Goal: Task Accomplishment & Management: Manage account settings

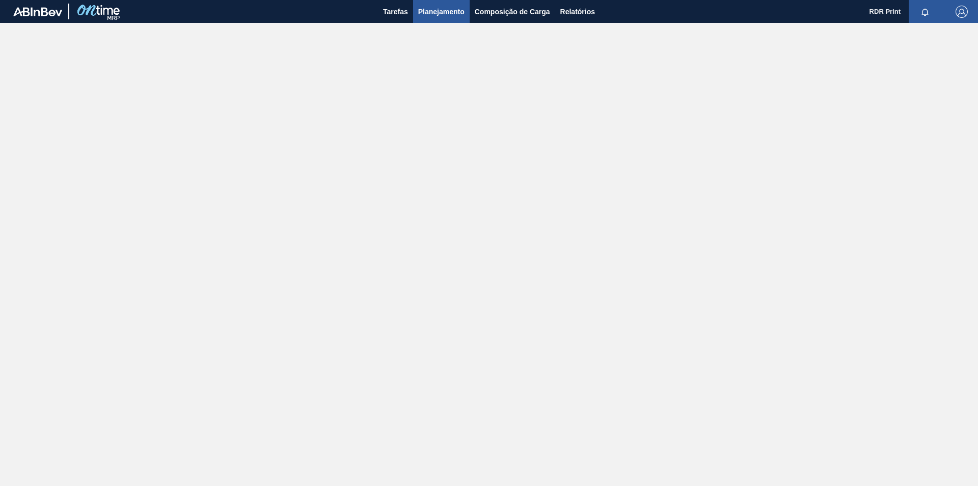
click at [445, 14] on span "Planejamento" at bounding box center [441, 12] width 46 height 12
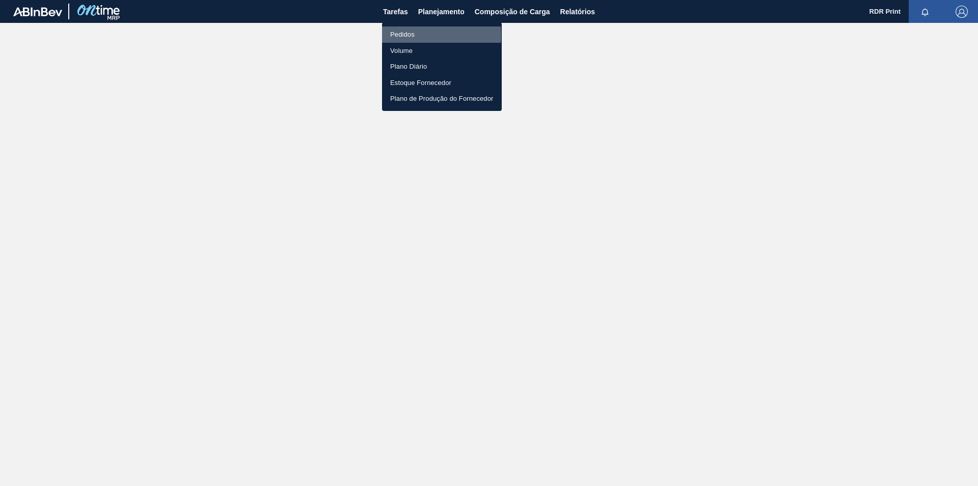
click at [411, 35] on li "Pedidos" at bounding box center [442, 34] width 120 height 16
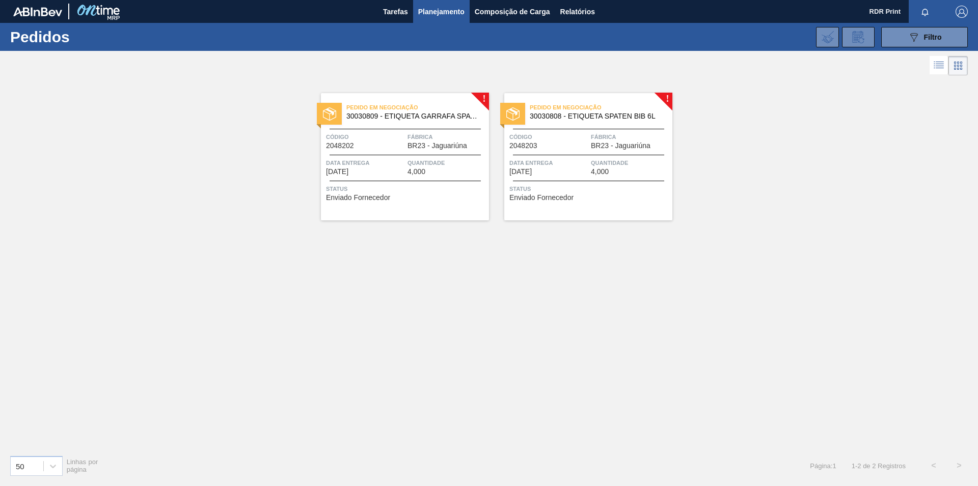
click at [749, 161] on div "! Pedido em Negociação 30030809 - ETIQUETA GARRAFA SPATEN BIB 6L Código 2048202…" at bounding box center [489, 262] width 978 height 369
click at [468, 364] on div "! Pedido em Negociação 30030809 - ETIQUETA GARRAFA SPATEN BIB 6L Código 2048202…" at bounding box center [489, 262] width 978 height 369
click at [368, 142] on span "Código" at bounding box center [365, 137] width 79 height 10
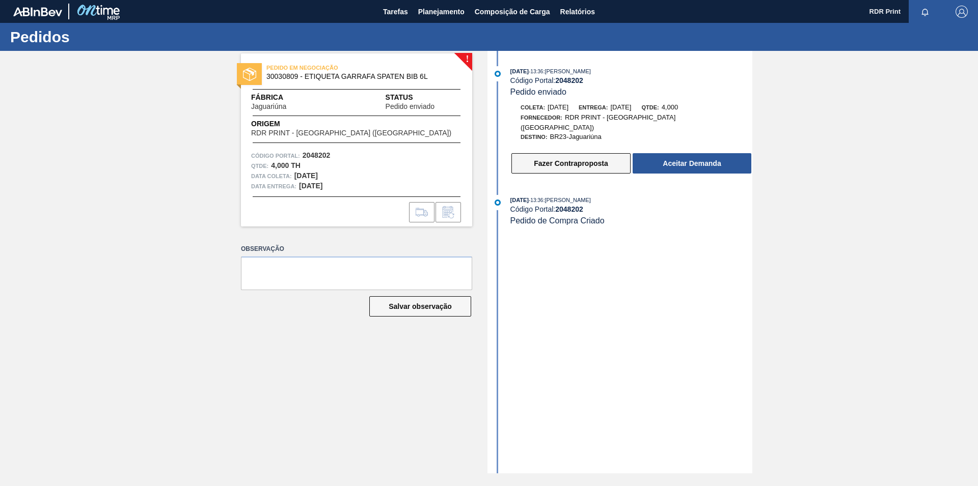
click at [584, 160] on button "Fazer Contraproposta" at bounding box center [570, 163] width 119 height 20
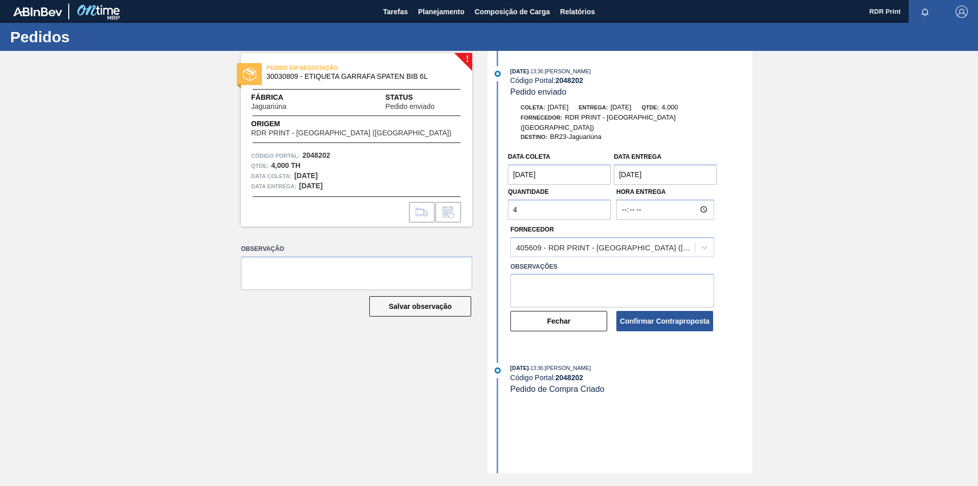
drag, startPoint x: 531, startPoint y: 203, endPoint x: 476, endPoint y: 208, distance: 54.7
click at [508, 207] on input "4" at bounding box center [559, 210] width 103 height 20
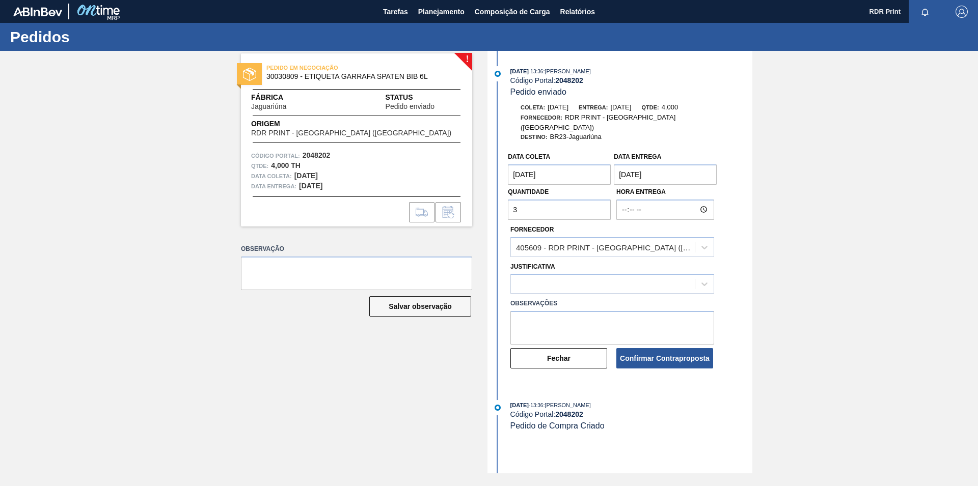
type input "3"
click at [535, 311] on textarea at bounding box center [612, 328] width 204 height 34
drag, startPoint x: 634, startPoint y: 326, endPoint x: 487, endPoint y: 301, distance: 148.9
click at [510, 311] on textarea "Estamos com falta de substrato no momento. Favor alterar a quantidade de 4000 p…" at bounding box center [612, 328] width 204 height 34
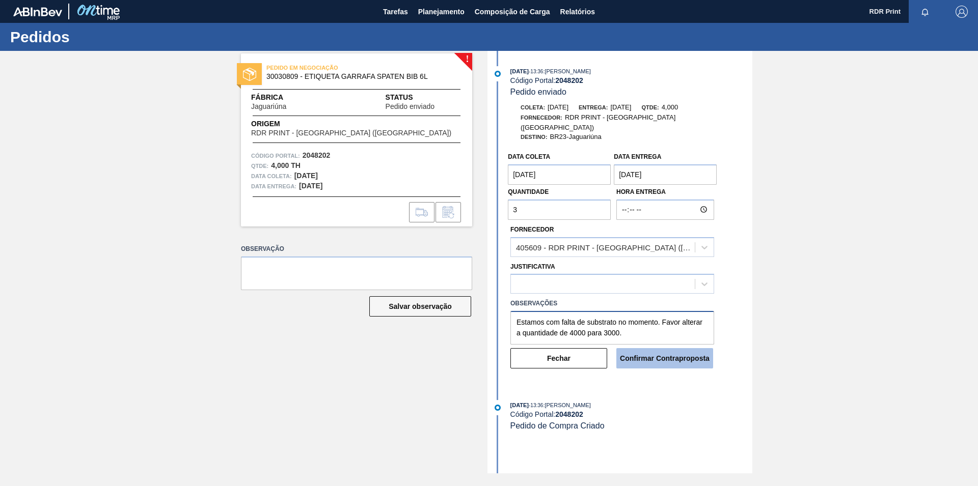
type textarea "Estamos com falta de substrato no momento. Favor alterar a quantidade de 4000 p…"
click at [661, 357] on button "Confirmar Contraproposta" at bounding box center [664, 358] width 97 height 20
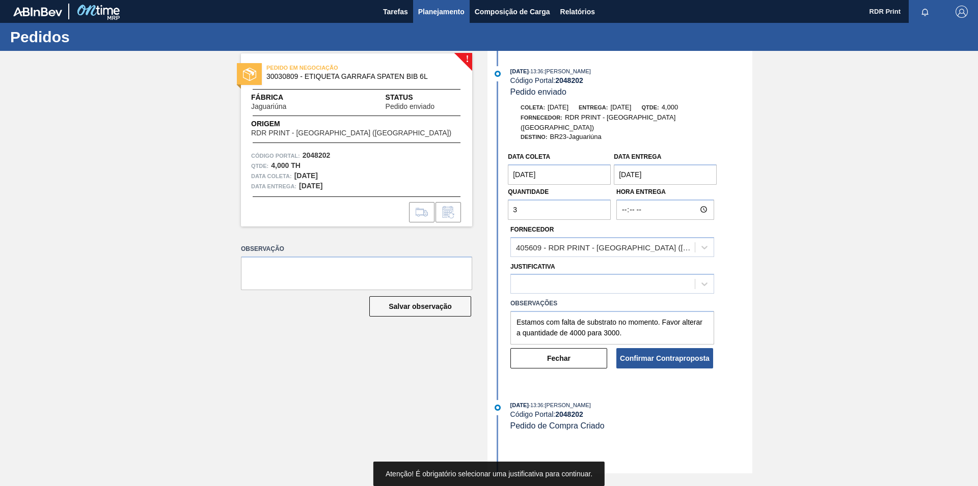
click at [431, 8] on span "Planejamento" at bounding box center [441, 12] width 46 height 12
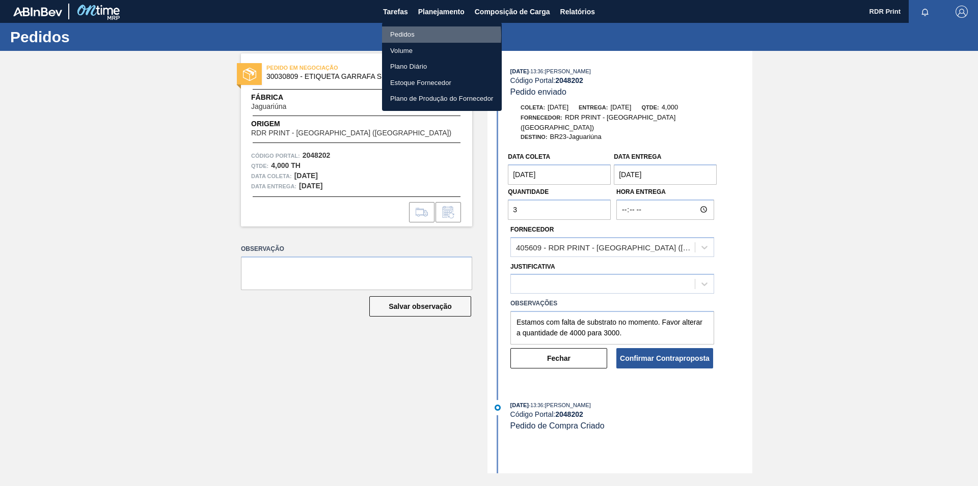
click at [405, 36] on li "Pedidos" at bounding box center [442, 34] width 120 height 16
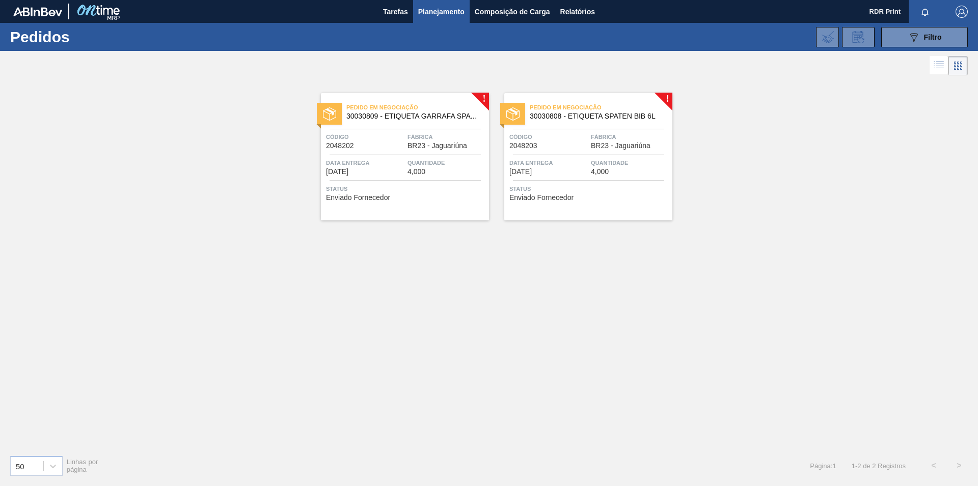
click at [552, 163] on span "Data Entrega" at bounding box center [548, 163] width 79 height 10
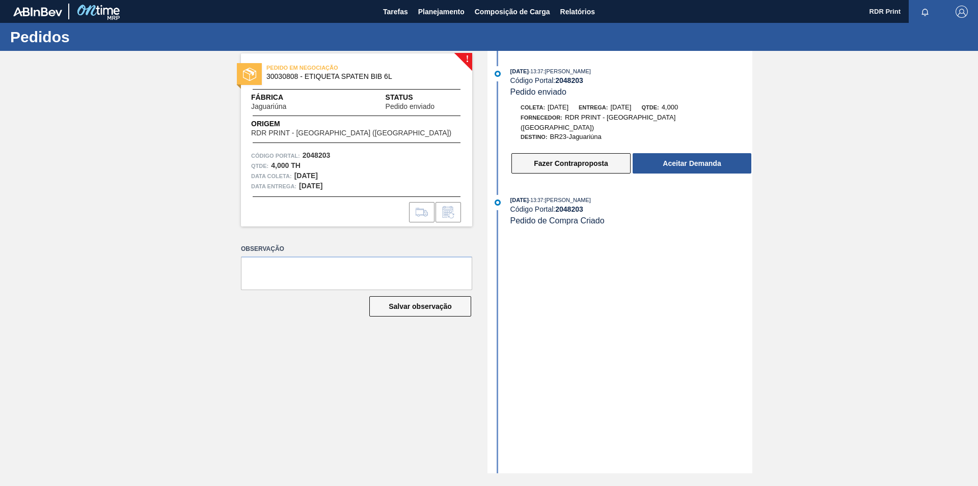
click at [529, 153] on button "Fazer Contraproposta" at bounding box center [570, 163] width 119 height 20
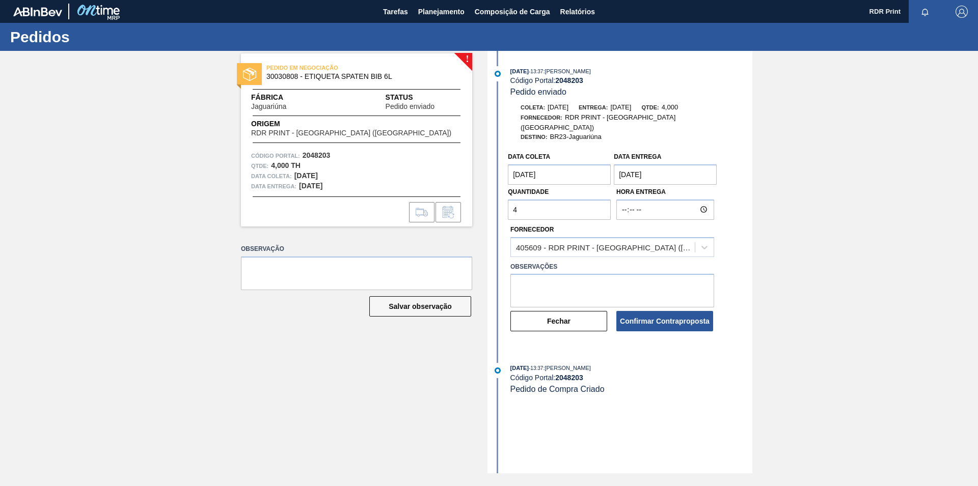
drag, startPoint x: 486, startPoint y: 203, endPoint x: 482, endPoint y: 206, distance: 5.5
click at [508, 204] on input "4" at bounding box center [559, 210] width 103 height 20
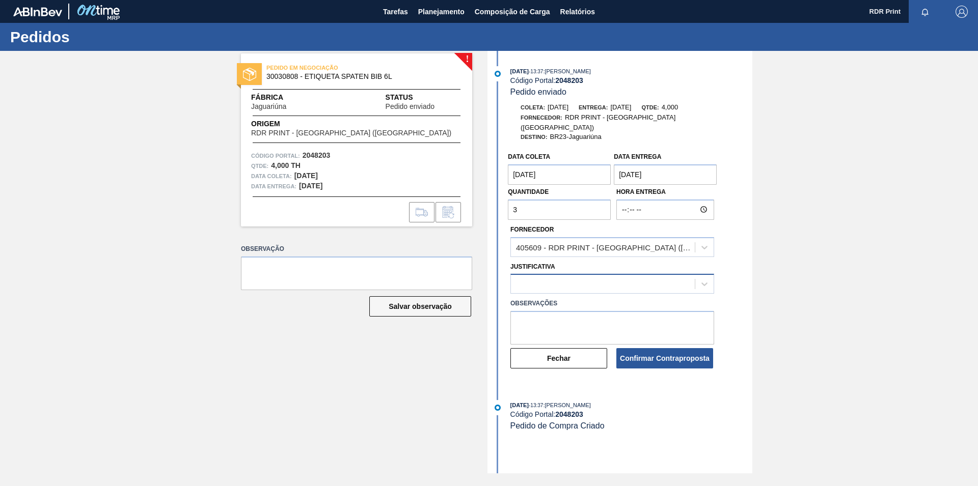
type input "3"
click at [529, 277] on div at bounding box center [603, 284] width 184 height 15
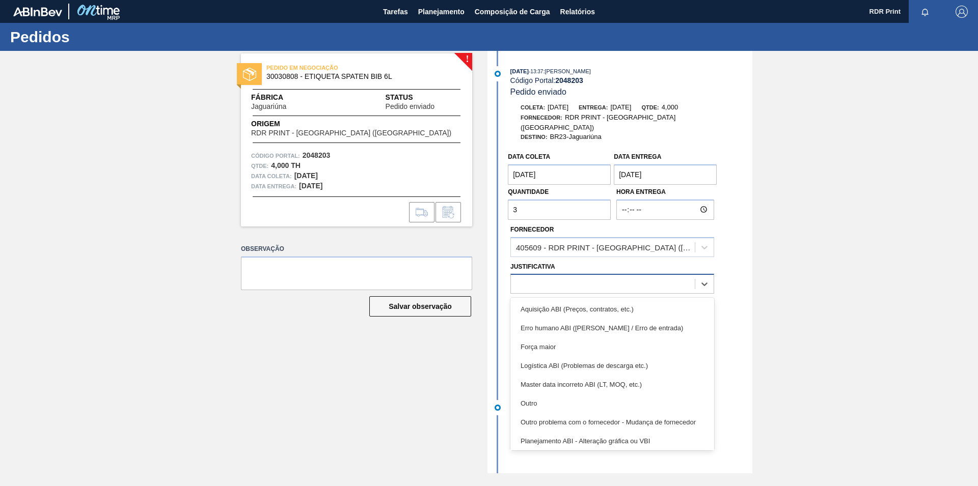
click at [536, 277] on div at bounding box center [603, 284] width 184 height 15
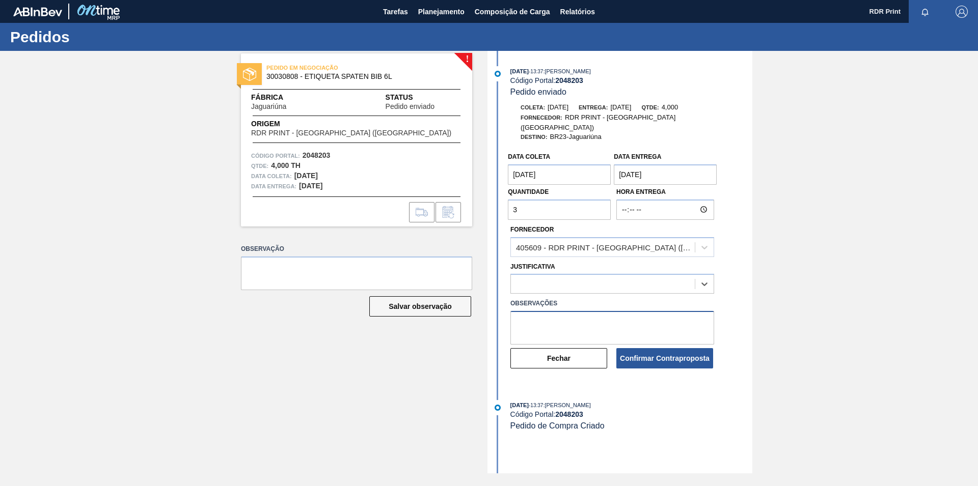
click at [526, 314] on textarea at bounding box center [612, 328] width 204 height 34
paste textarea "Estamos com falta de substrato no momento. Favor alterar a quantidade de 4000 p…"
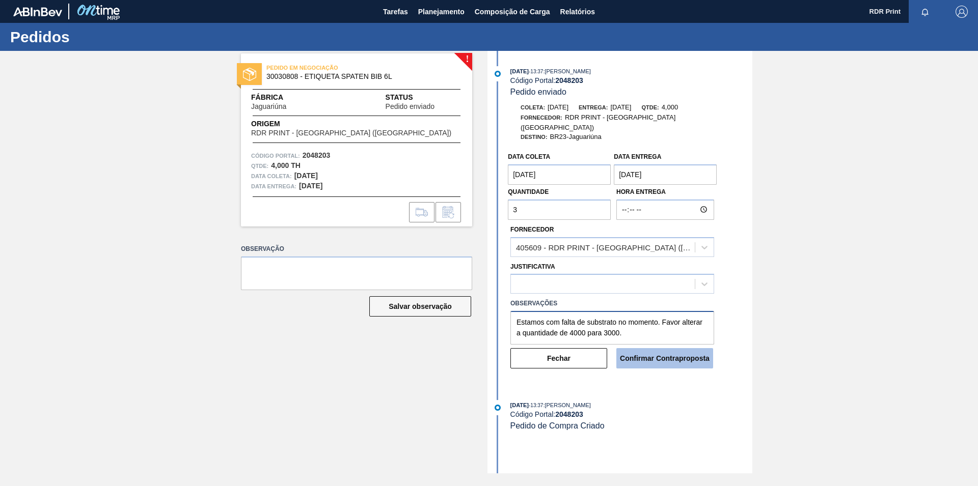
type textarea "Estamos com falta de substrato no momento. Favor alterar a quantidade de 4000 p…"
click at [636, 355] on button "Confirmar Contraproposta" at bounding box center [664, 358] width 97 height 20
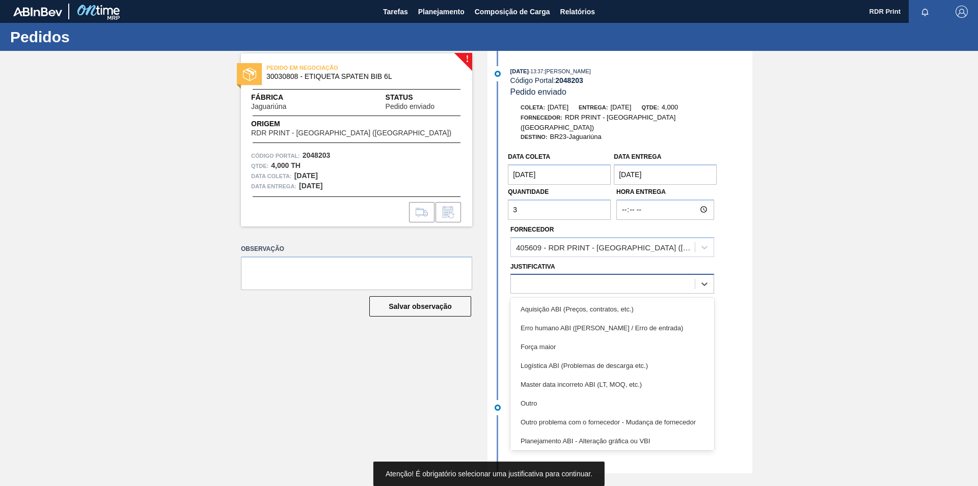
click at [610, 280] on div at bounding box center [603, 284] width 184 height 15
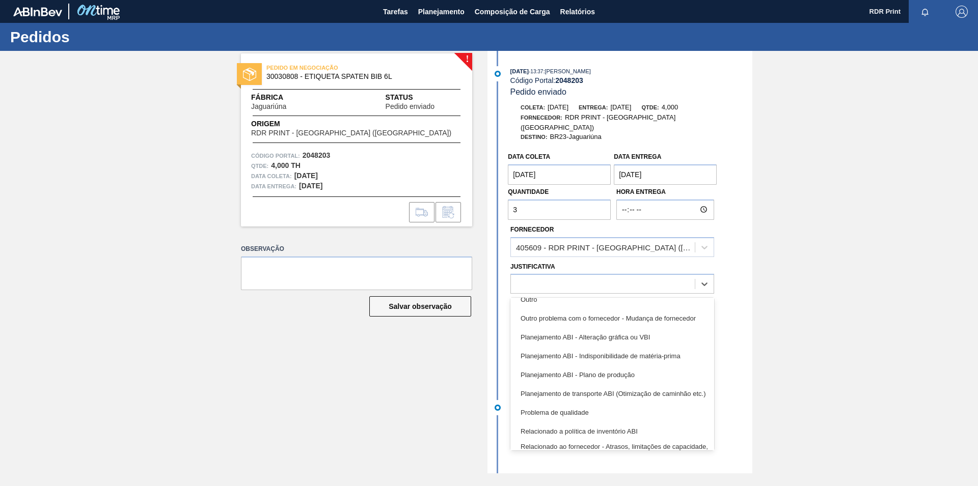
scroll to position [190, 0]
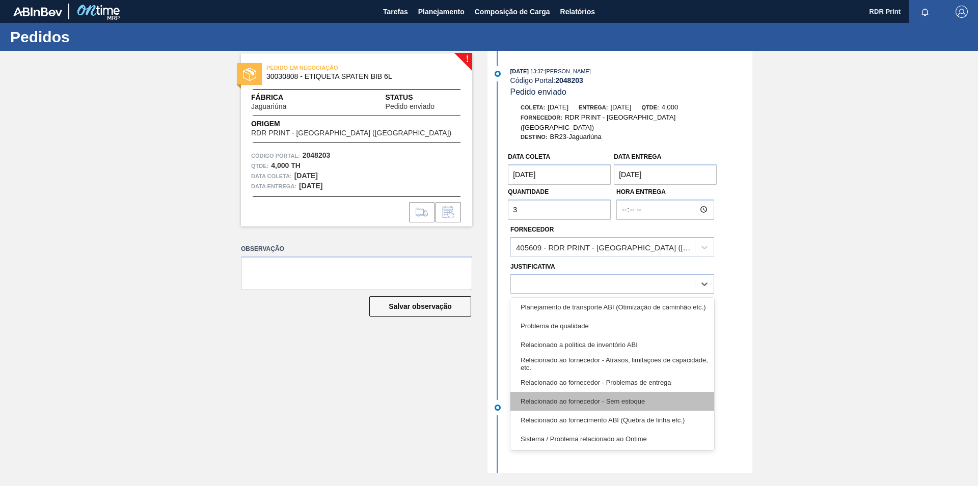
click at [610, 394] on div "Relacionado ao fornecedor - Sem estoque" at bounding box center [612, 401] width 204 height 19
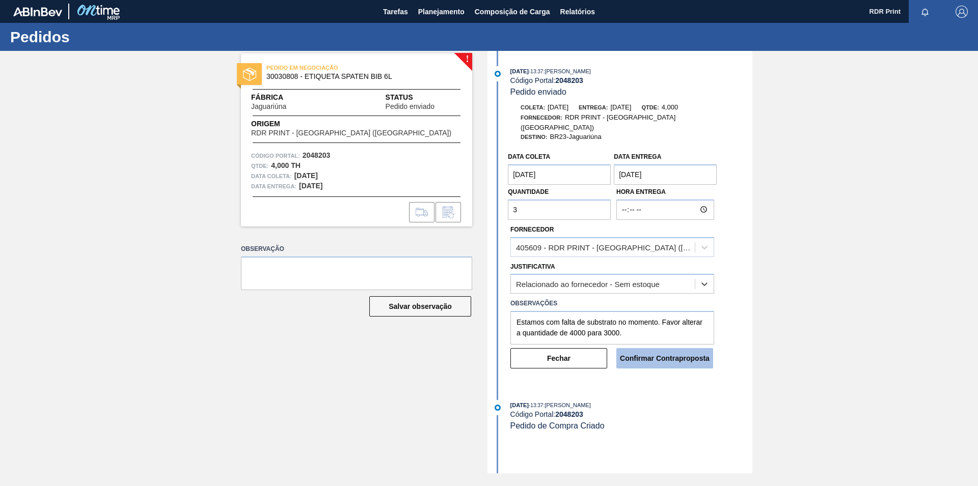
click at [643, 350] on button "Confirmar Contraproposta" at bounding box center [664, 358] width 97 height 20
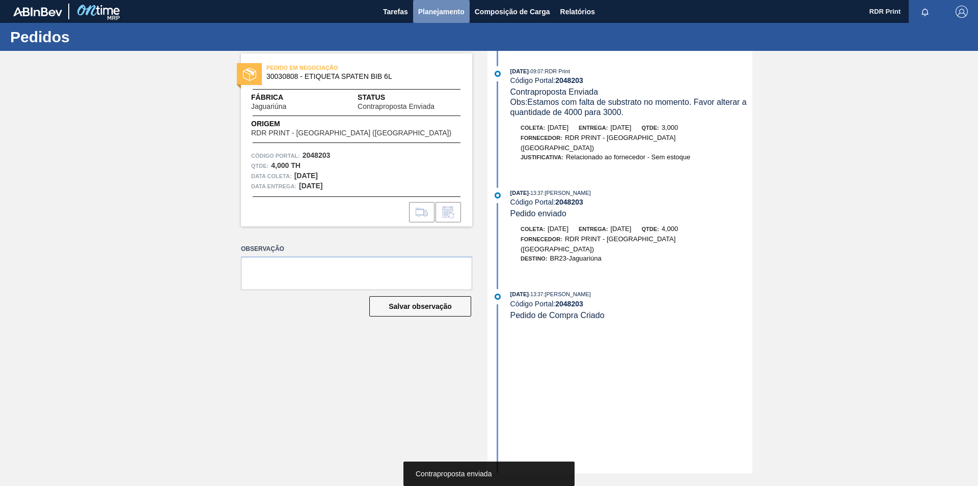
click at [433, 18] on button "Planejamento" at bounding box center [441, 11] width 57 height 23
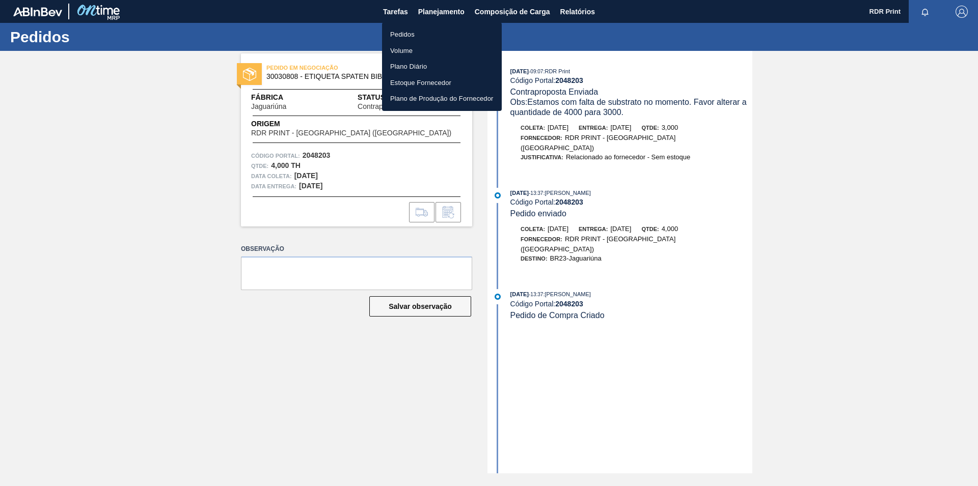
click at [193, 217] on div at bounding box center [489, 243] width 978 height 486
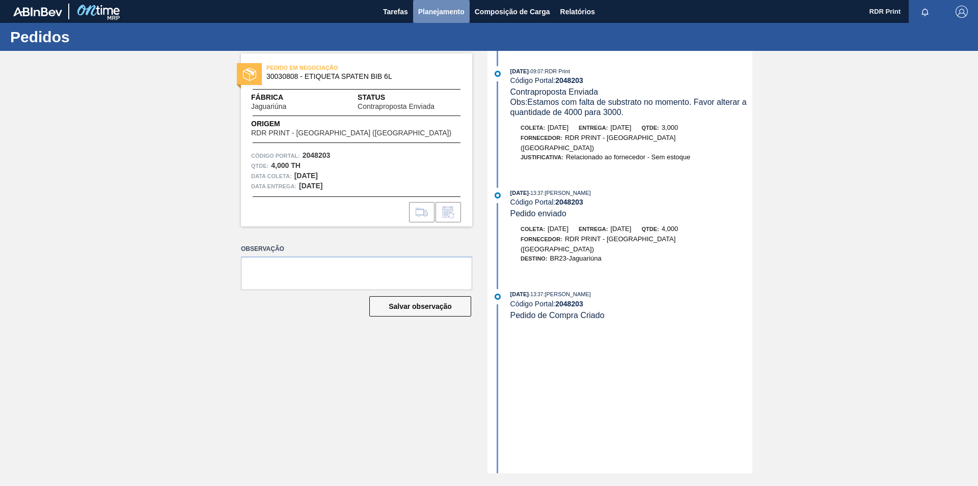
click at [426, 12] on span "Planejamento" at bounding box center [441, 12] width 46 height 12
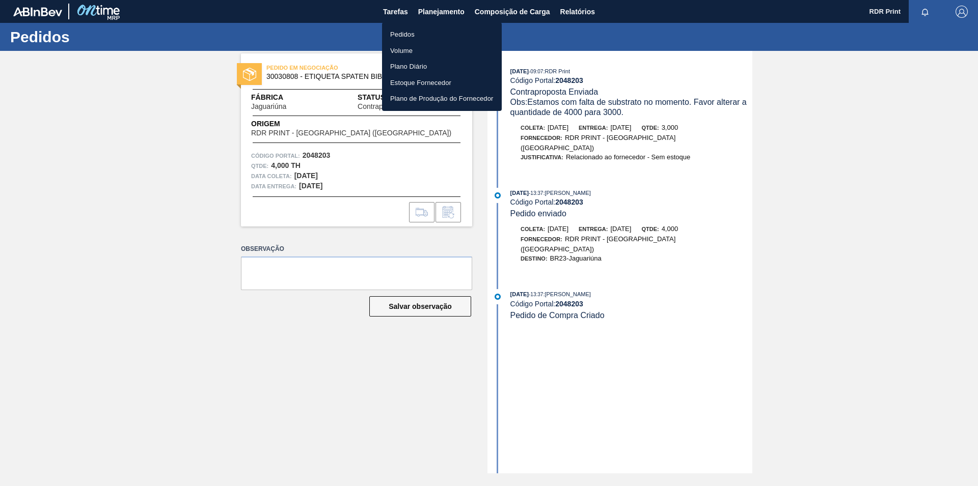
click at [415, 32] on li "Pedidos" at bounding box center [442, 34] width 120 height 16
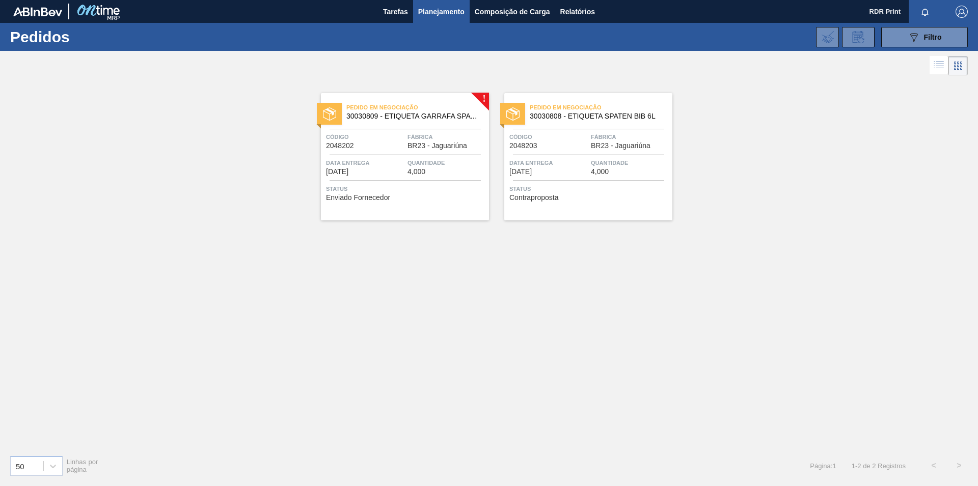
click at [446, 178] on div "Pedido em Negociação 30030809 - ETIQUETA GARRAFA SPATEN BIB 6L Código 2048202 F…" at bounding box center [405, 156] width 168 height 127
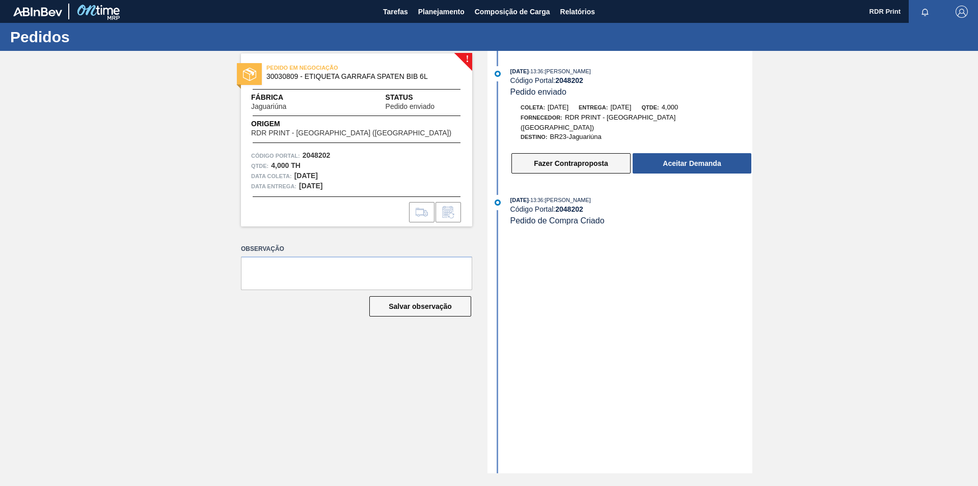
click at [596, 159] on button "Fazer Contraproposta" at bounding box center [570, 163] width 119 height 20
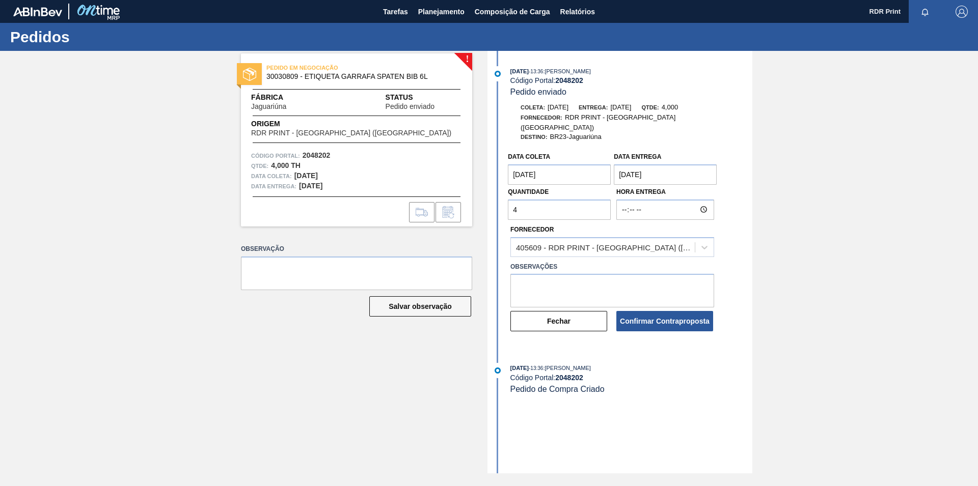
drag, startPoint x: 537, startPoint y: 201, endPoint x: 473, endPoint y: 207, distance: 65.0
click at [508, 207] on input "4" at bounding box center [559, 210] width 103 height 20
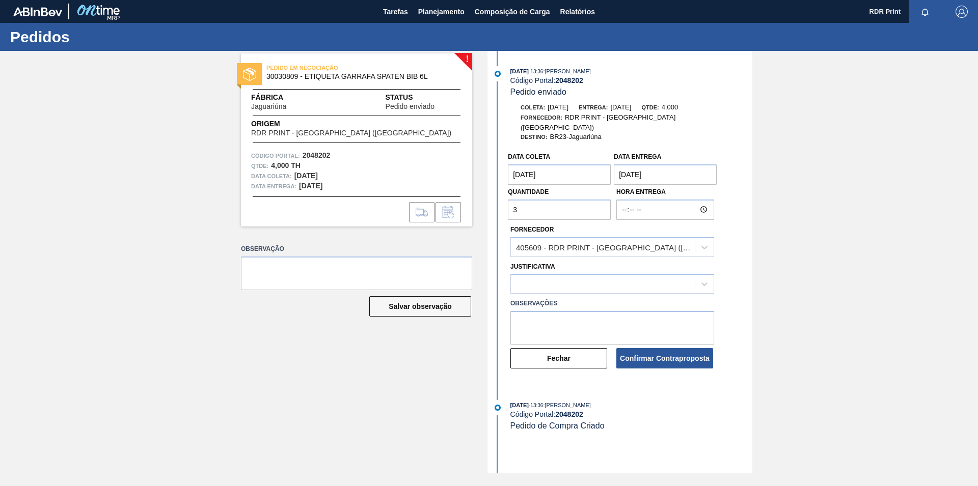
type input "3"
click at [520, 311] on textarea at bounding box center [612, 328] width 204 height 34
paste textarea "Estamos com falta de substrato no momento. Favor alterar a quantidade de 4000 p…"
type textarea "Estamos com falta de substrato no momento. Favor alterar a quantidade de 4000 p…"
click at [699, 279] on icon at bounding box center [704, 284] width 10 height 10
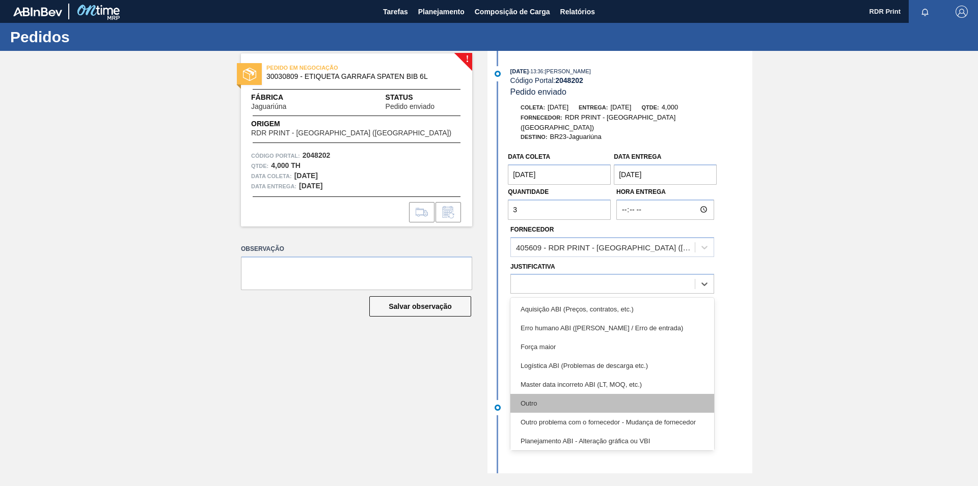
scroll to position [190, 0]
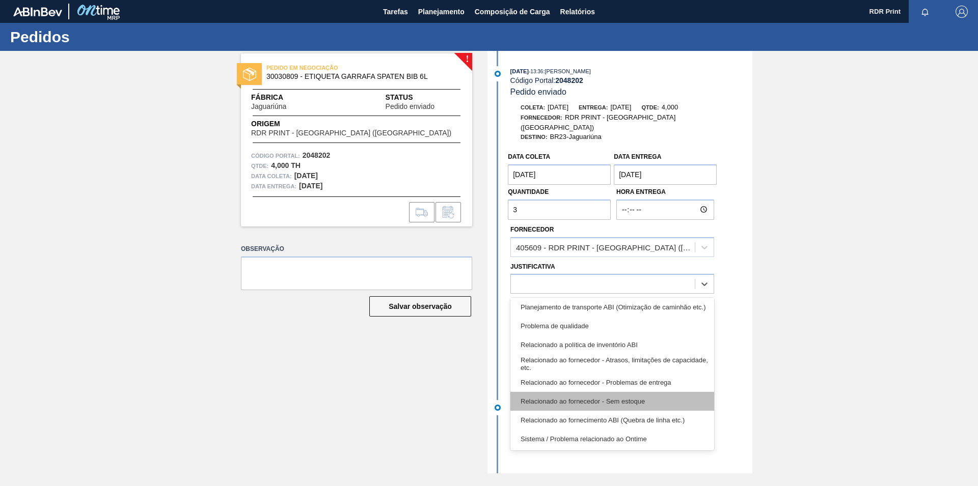
click at [669, 396] on div "Relacionado ao fornecedor - Sem estoque" at bounding box center [612, 401] width 204 height 19
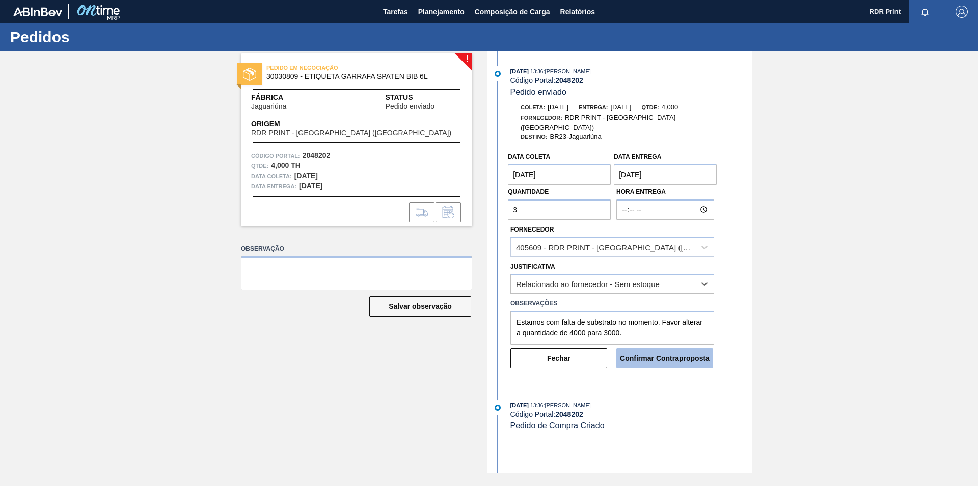
click at [647, 352] on button "Confirmar Contraproposta" at bounding box center [664, 358] width 97 height 20
